Goal: Task Accomplishment & Management: Manage account settings

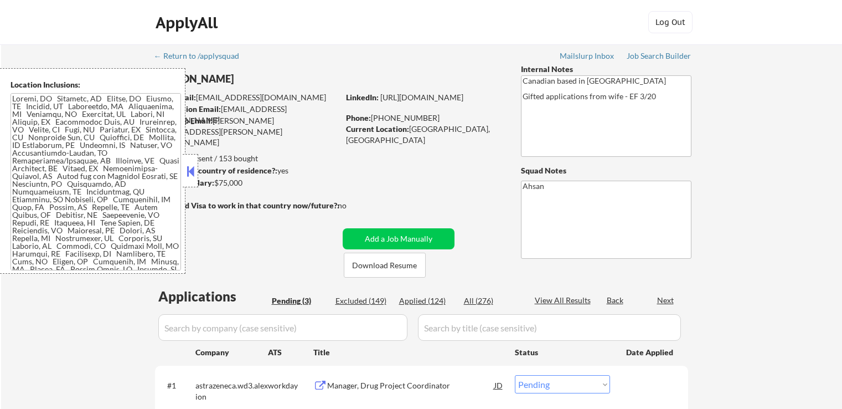
select select ""pending""
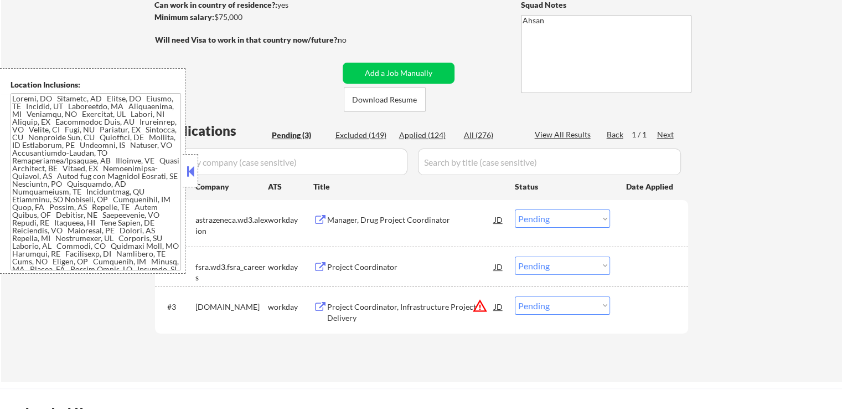
scroll to position [166, 0]
click at [323, 216] on button at bounding box center [320, 219] width 14 height 11
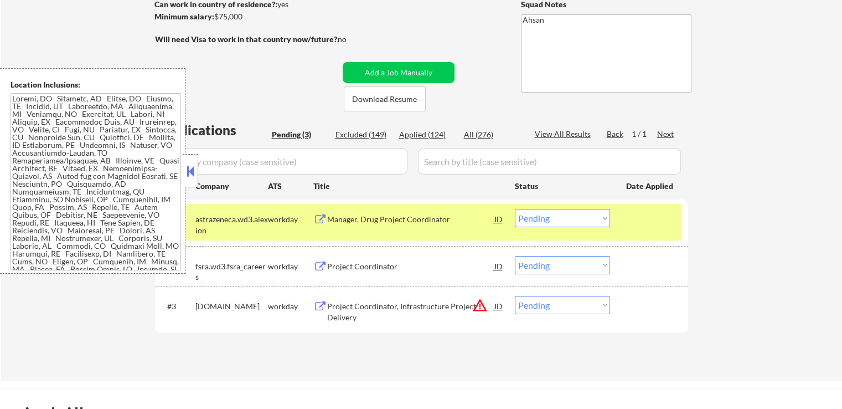
click at [326, 264] on button at bounding box center [320, 266] width 14 height 11
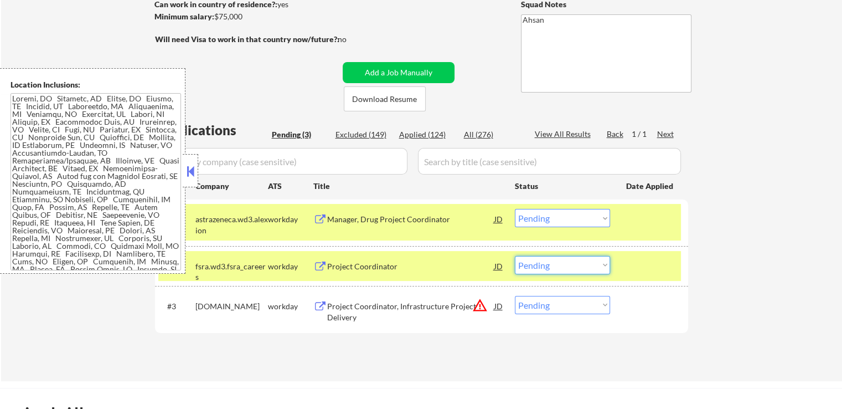
click at [563, 265] on select "Choose an option... Pending Applied Excluded (Questions) Excluded (Expired) Exc…" at bounding box center [562, 265] width 95 height 18
click at [515, 256] on select "Choose an option... Pending Applied Excluded (Questions) Excluded (Expired) Exc…" at bounding box center [562, 265] width 95 height 18
select select ""pending""
